Goal: Complete application form: Complete application form

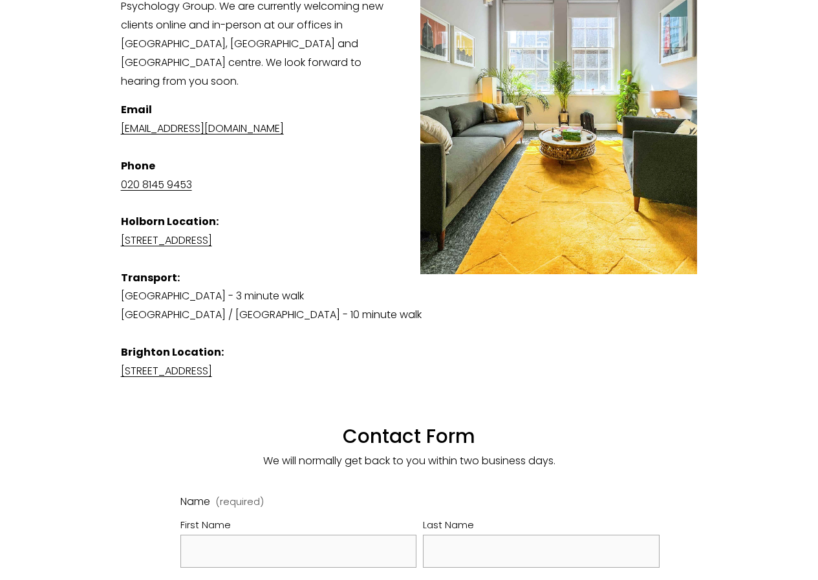
scroll to position [646, 0]
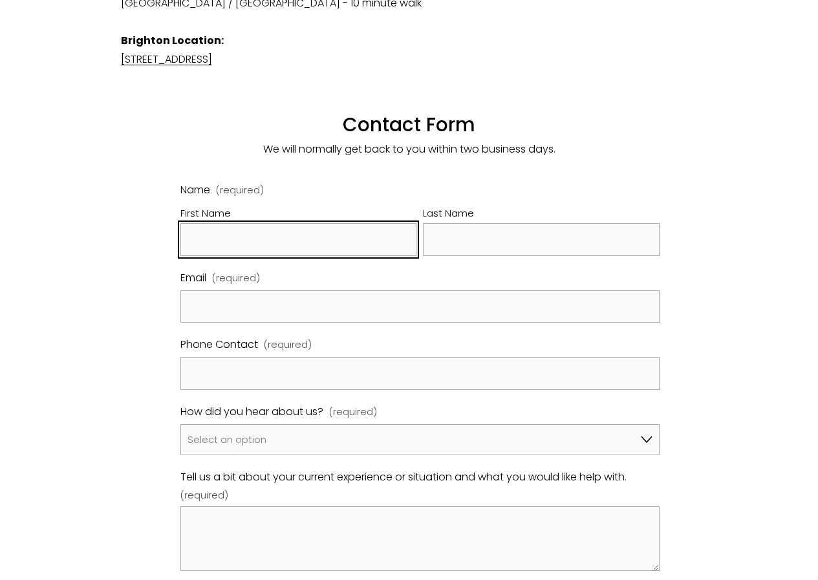
click at [227, 231] on input "First Name" at bounding box center [298, 239] width 236 height 33
type input "[PERSON_NAME]"
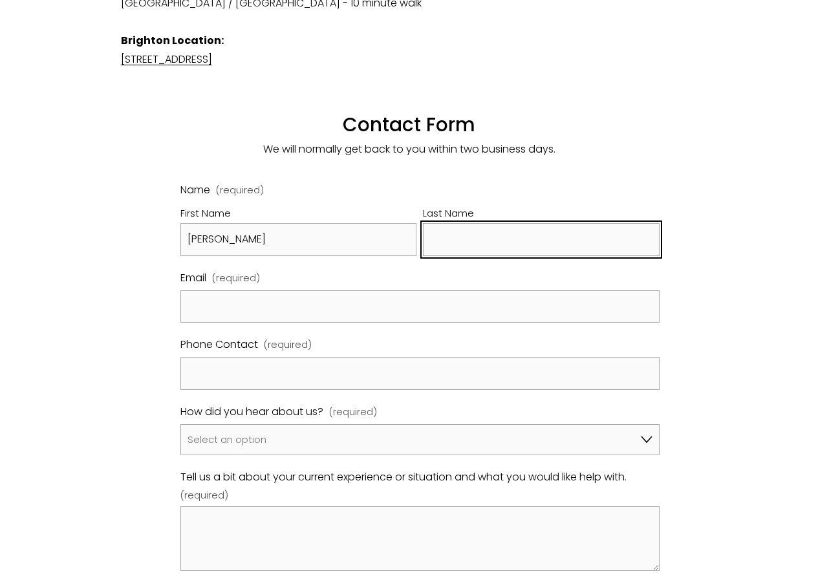
type input "Agarwal"
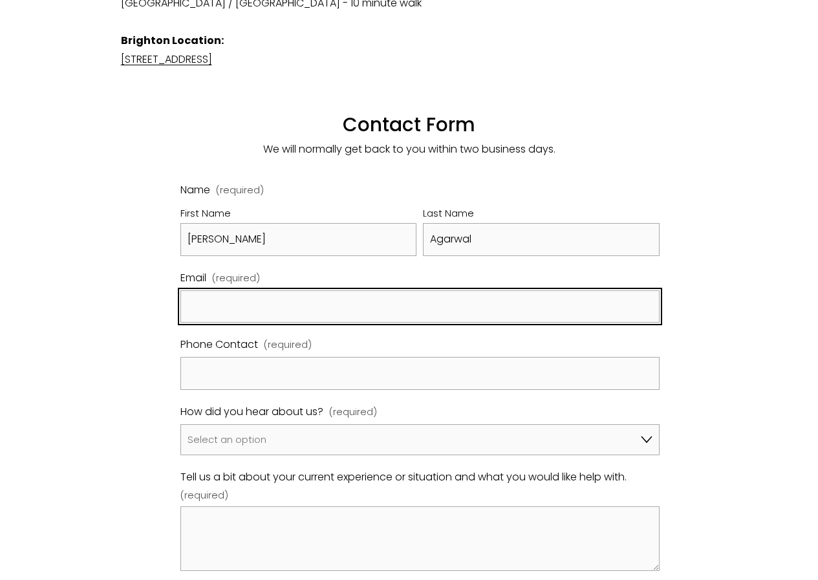
type input "[EMAIL_ADDRESS][DOMAIN_NAME]"
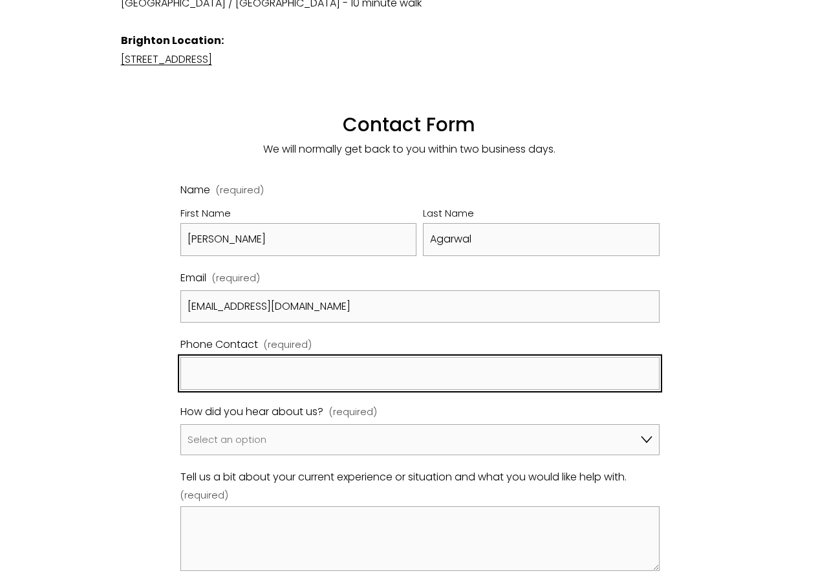
type input "07947512314"
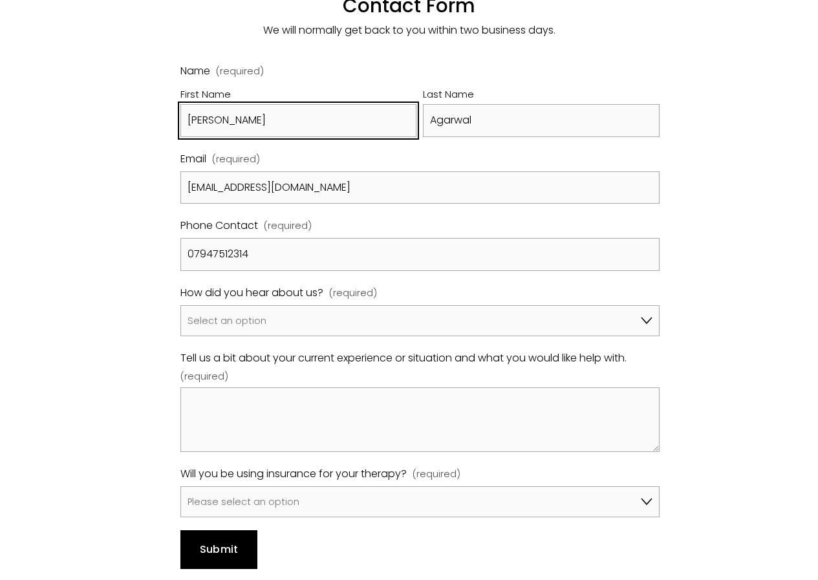
scroll to position [905, 0]
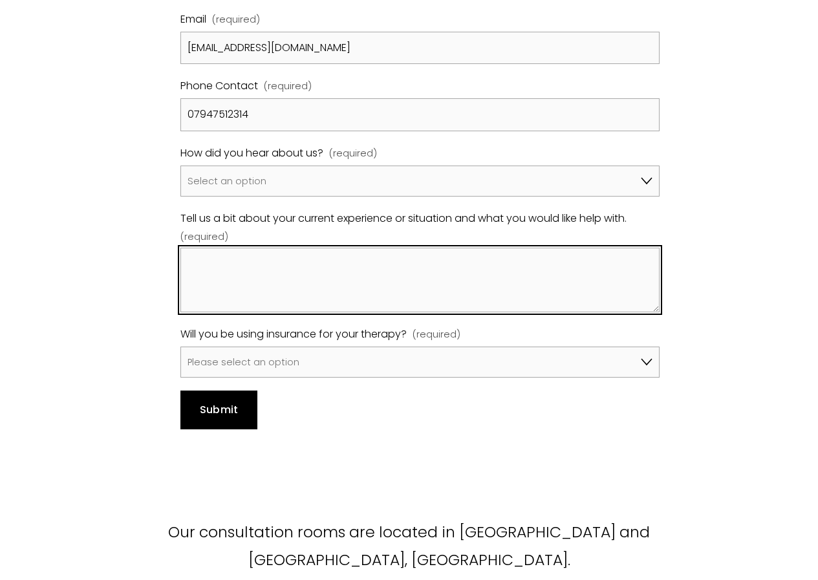
click at [228, 262] on textarea "Tell us a bit about your current experience or situation and what you would lik…" at bounding box center [419, 280] width 479 height 65
paste textarea "Lo ipsum D’s a consect adipiscin elitseddoeiu temp i utlaboreet do magnaal eni …"
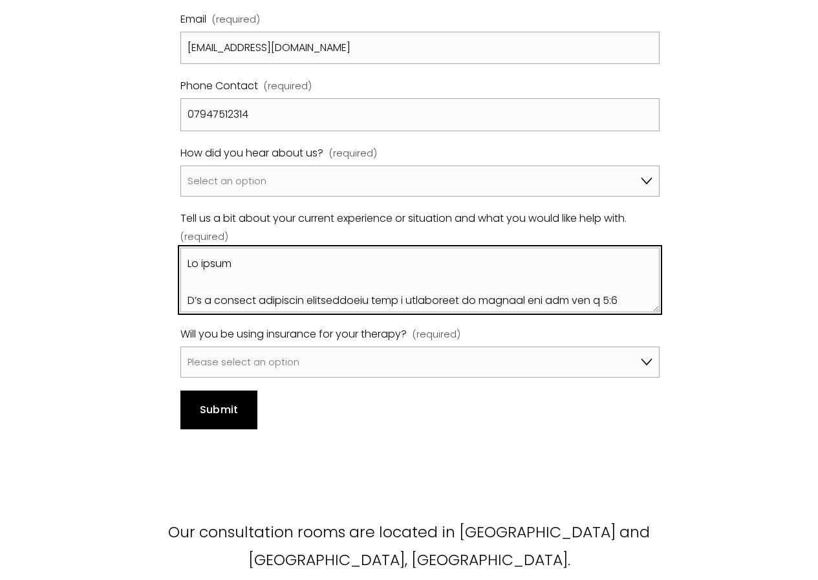
scroll to position [611, 0]
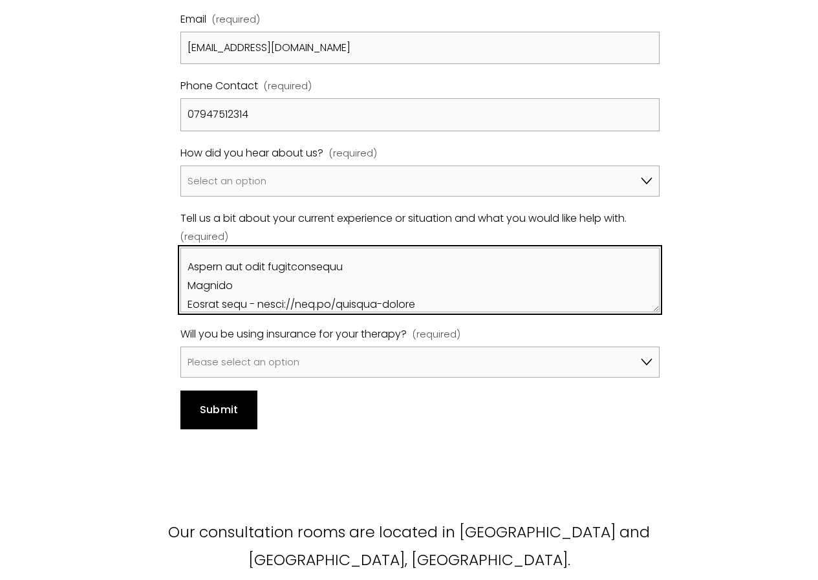
type textarea "Lo ipsum D’s a consect adipiscin elitseddoeiu temp i utlaboreet do magnaal eni …"
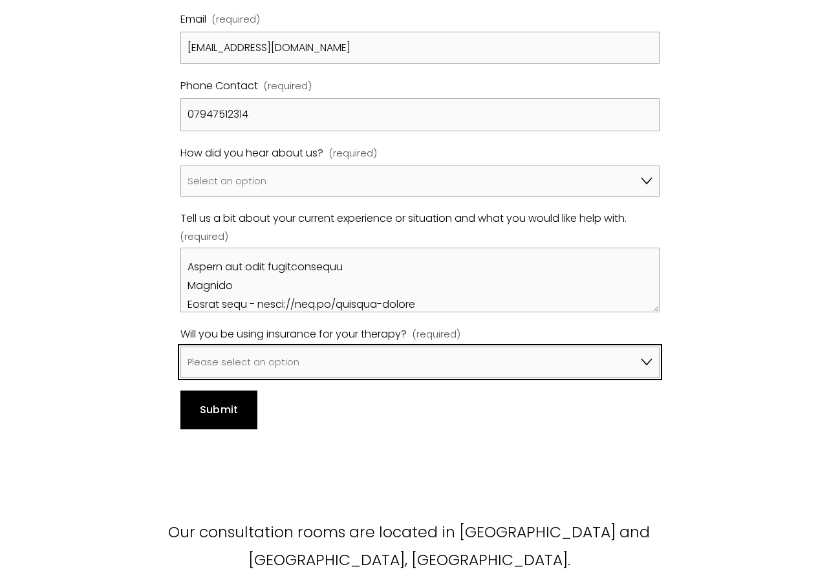
click at [237, 346] on select "Please select an option No, I won't be using insurance Yes, I will be using Avi…" at bounding box center [419, 361] width 479 height 31
select select "Yes, I will be using Aviva"
click at [180, 346] on select "Please select an option No, I won't be using insurance Yes, I will be using Avi…" at bounding box center [419, 361] width 479 height 31
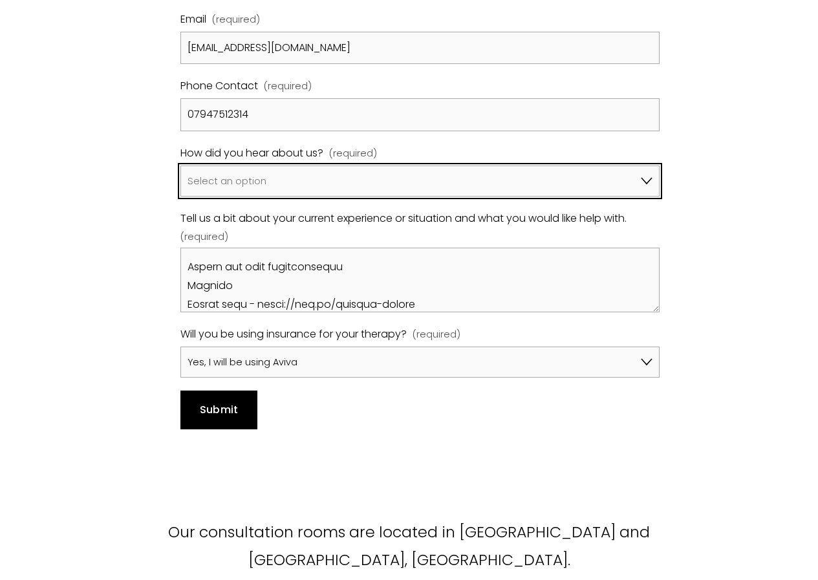
click at [229, 165] on select "Select an option Google A friend/family member told me about you I've been refe…" at bounding box center [419, 180] width 479 height 31
select select "Google"
click at [180, 165] on select "Select an option Google A friend/family member told me about you I've been refe…" at bounding box center [419, 180] width 479 height 31
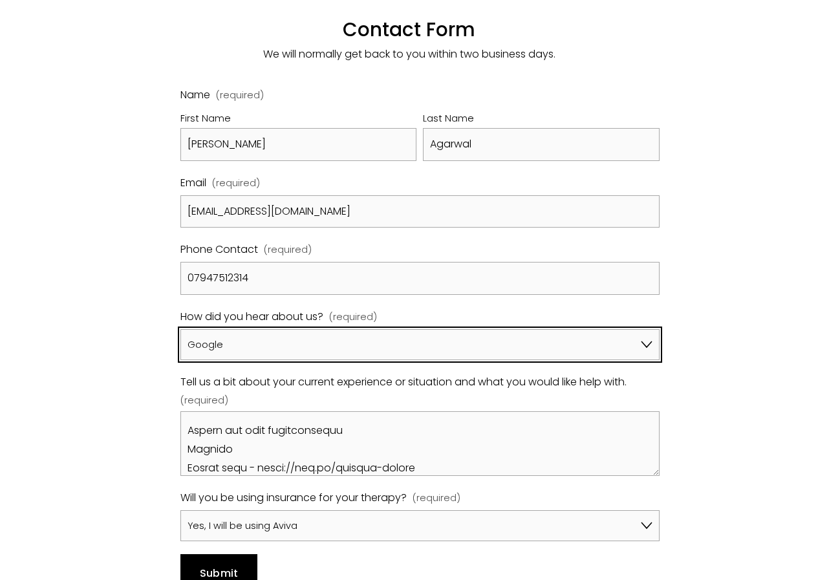
scroll to position [840, 0]
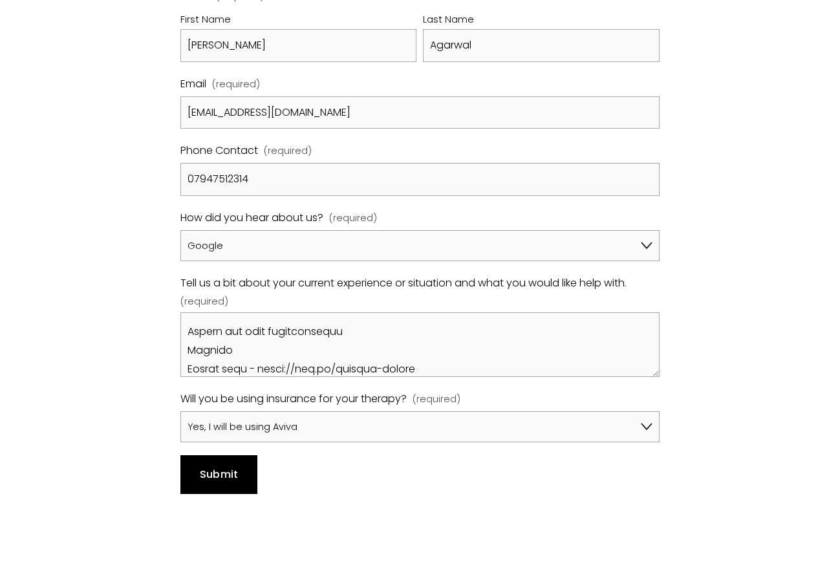
click at [217, 465] on button "Submit Submit" at bounding box center [218, 474] width 77 height 39
